Goal: Task Accomplishment & Management: Complete application form

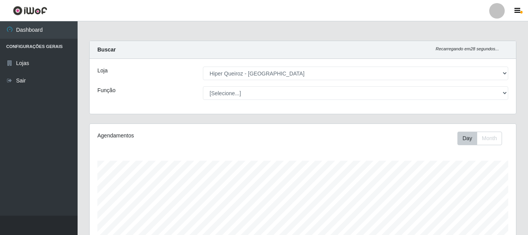
select select "513"
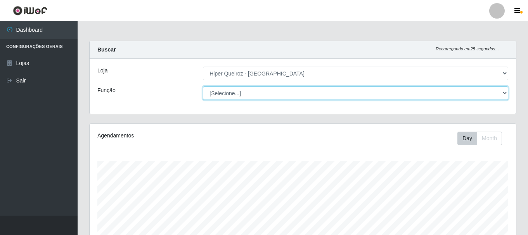
click at [505, 95] on select "[Selecione...] Embalador Embalador + Embalador ++ Operador de Caixa Operador de…" at bounding box center [355, 93] width 305 height 14
click at [203, 86] on select "[Selecione...] Embalador Embalador + Embalador ++ Operador de Caixa Operador de…" at bounding box center [355, 93] width 305 height 14
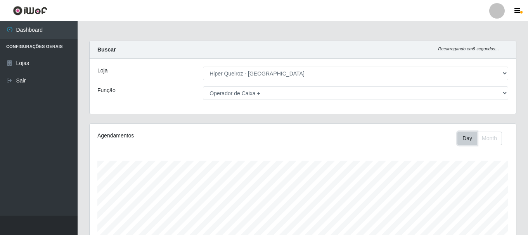
click at [463, 140] on button "Day" at bounding box center [467, 139] width 20 height 14
click at [501, 136] on button "Month" at bounding box center [489, 139] width 25 height 14
click at [470, 140] on button "Day" at bounding box center [467, 139] width 20 height 14
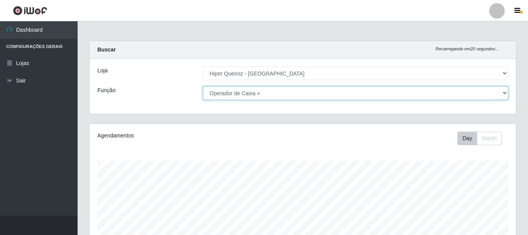
click at [503, 90] on select "[Selecione...] Embalador Embalador + Embalador ++ Operador de Caixa Operador de…" at bounding box center [355, 93] width 305 height 14
click at [203, 86] on select "[Selecione...] Embalador Embalador + Embalador ++ Operador de Caixa Operador de…" at bounding box center [355, 93] width 305 height 14
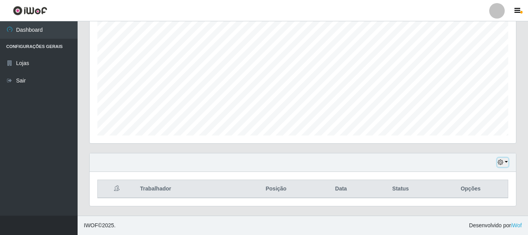
click at [507, 162] on button "button" at bounding box center [502, 162] width 11 height 9
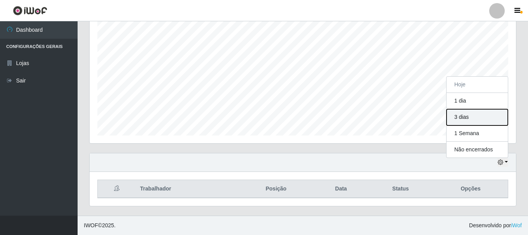
click at [471, 121] on button "3 dias" at bounding box center [476, 117] width 61 height 16
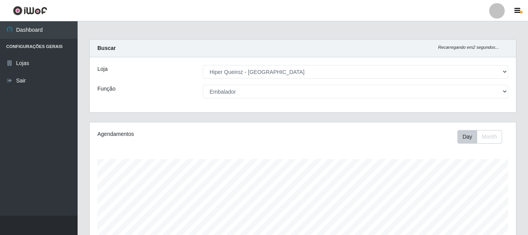
scroll to position [0, 0]
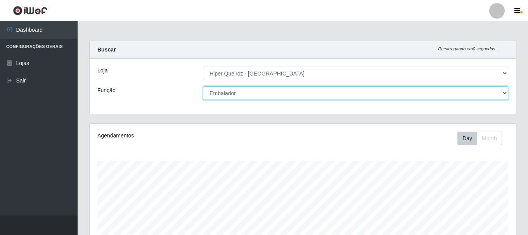
click at [503, 94] on select "[Selecione...] Embalador Embalador + Embalador ++ Operador de Caixa Operador de…" at bounding box center [355, 93] width 305 height 14
click at [203, 86] on select "[Selecione...] Embalador Embalador + Embalador ++ Operador de Caixa Operador de…" at bounding box center [355, 93] width 305 height 14
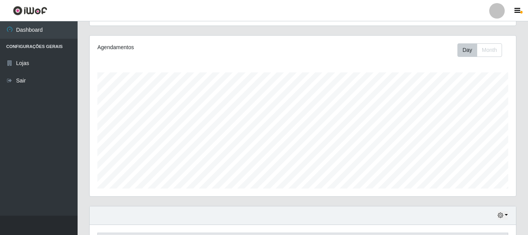
scroll to position [222, 0]
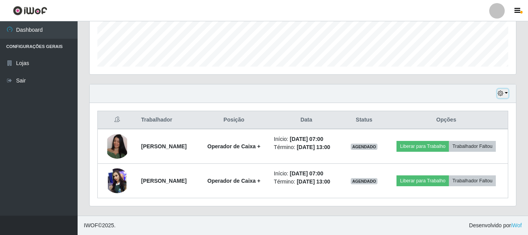
click at [504, 89] on button "button" at bounding box center [502, 93] width 11 height 9
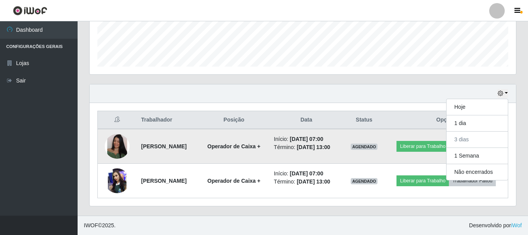
scroll to position [0, 0]
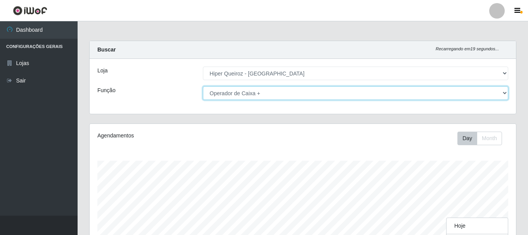
click at [504, 93] on select "[Selecione...] Embalador Embalador + Embalador ++ Operador de Caixa Operador de…" at bounding box center [355, 93] width 305 height 14
click at [203, 86] on select "[Selecione...] Embalador Embalador + Embalador ++ Operador de Caixa Operador de…" at bounding box center [355, 93] width 305 height 14
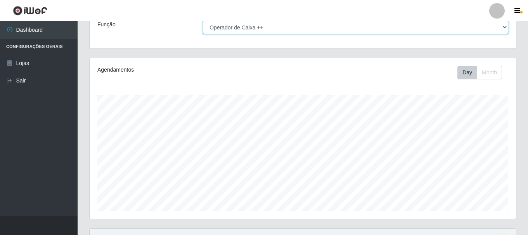
scroll to position [142, 0]
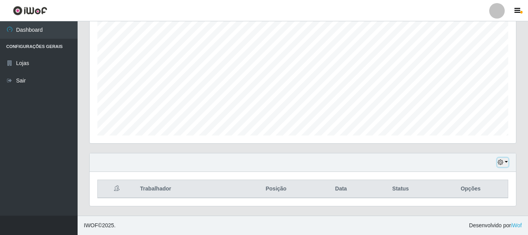
click at [506, 164] on button "button" at bounding box center [502, 162] width 11 height 9
click at [390, 169] on div "Hoje 1 dia 3 dias 1 Semana Não encerrados" at bounding box center [303, 163] width 426 height 19
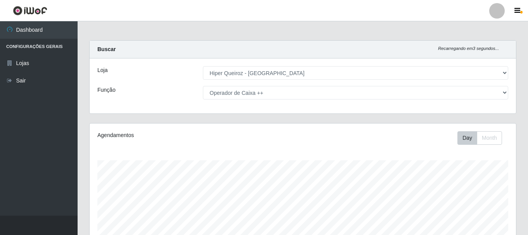
scroll to position [0, 0]
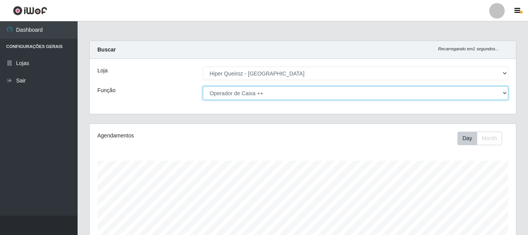
click at [507, 92] on select "[Selecione...] Embalador Embalador + Embalador ++ Operador de Caixa Operador de…" at bounding box center [355, 93] width 305 height 14
select select "72"
click at [203, 86] on select "[Selecione...] Embalador Embalador + Embalador ++ Operador de Caixa Operador de…" at bounding box center [355, 93] width 305 height 14
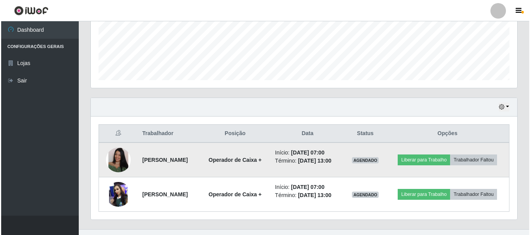
scroll to position [222, 0]
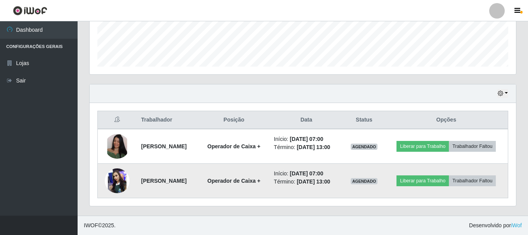
click at [114, 174] on img at bounding box center [117, 181] width 25 height 25
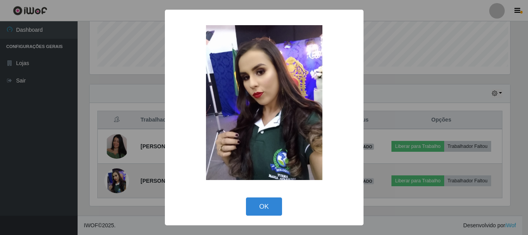
scroll to position [161, 422]
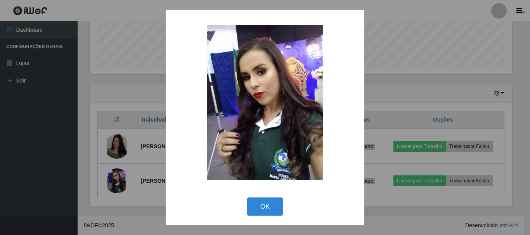
click at [117, 147] on div "× OK Cancel" at bounding box center [265, 117] width 530 height 235
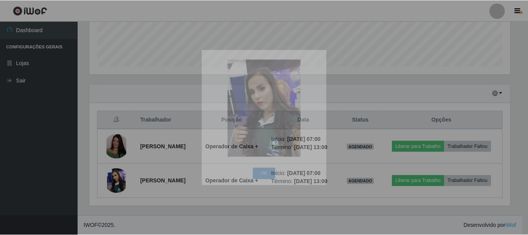
scroll to position [161, 426]
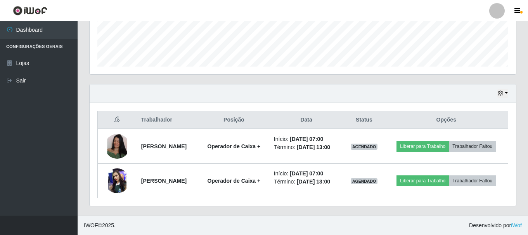
click at [182, 202] on div "Trabalhador Posição Data Status Opções [PERSON_NAME] de Freitas Operador de Cai…" at bounding box center [303, 154] width 426 height 103
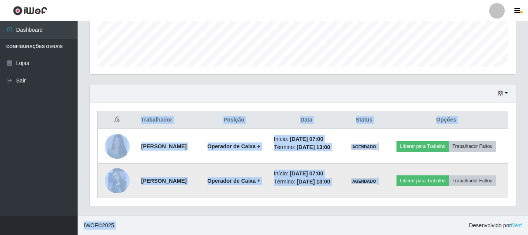
drag, startPoint x: 218, startPoint y: 230, endPoint x: 102, endPoint y: 185, distance: 125.3
click at [102, 185] on div "Hoje 1 dia 3 dias 1 Semana Não encerrados Trabalhador Posição Data Status Opçõe…" at bounding box center [302, 145] width 427 height 123
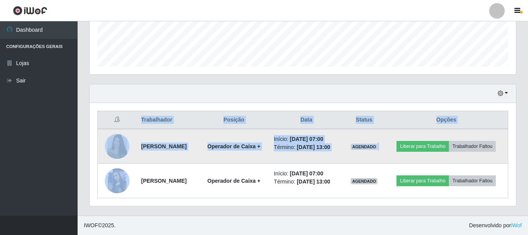
click at [488, 227] on div "Perfil Alterar Senha Sair Dashboard Configurações Gerais Lojas Sair Carregando.…" at bounding box center [264, 12] width 528 height 446
